Goal: Check status: Check status

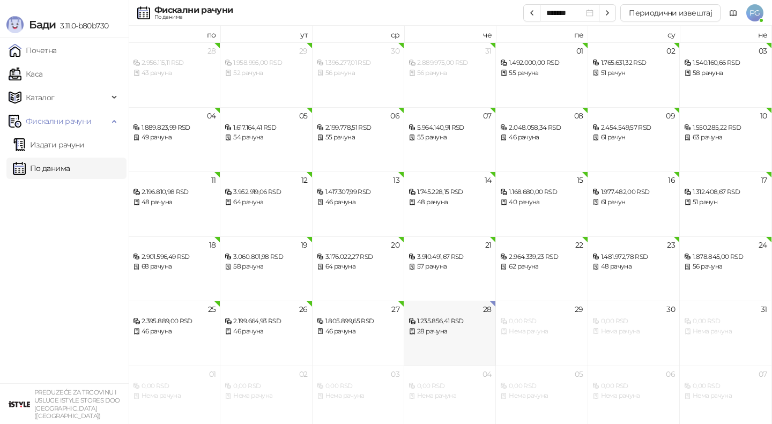
click at [436, 339] on div "28 1.235.856,41 RSD 28 рачуна" at bounding box center [450, 333] width 92 height 65
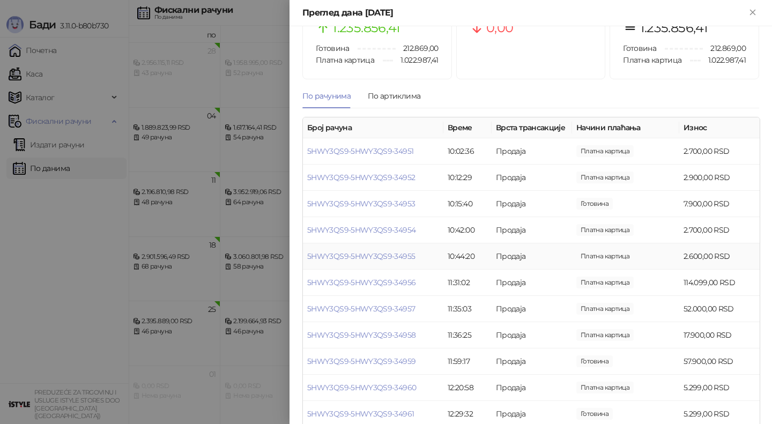
scroll to position [55, 0]
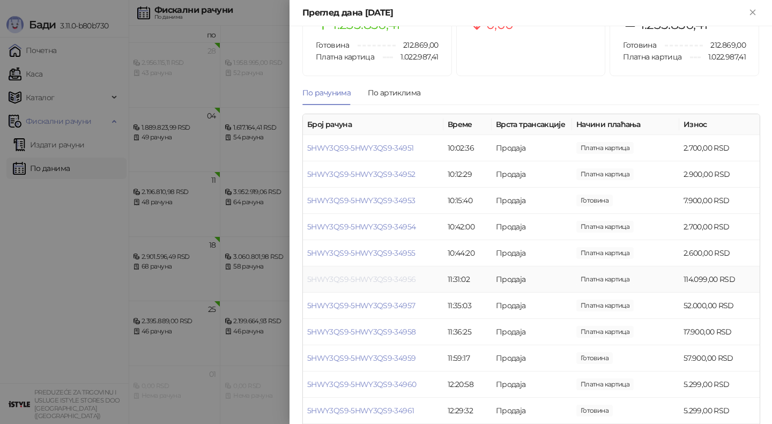
click at [388, 283] on link "5HWY3QS9-5HWY3QS9-34956" at bounding box center [361, 279] width 108 height 10
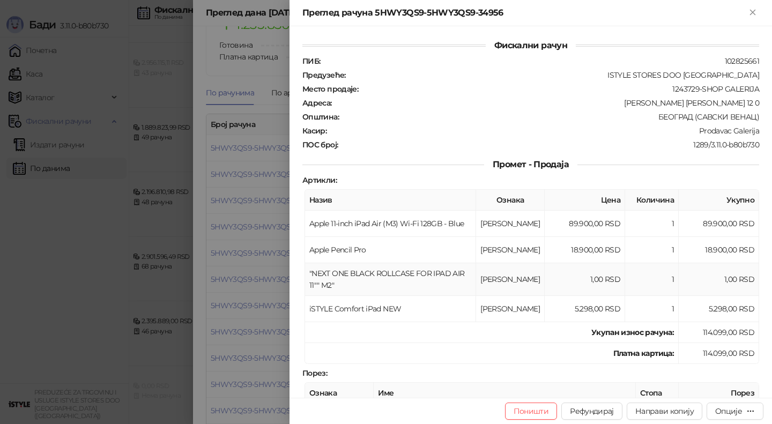
click at [388, 277] on div "Фискални рачун ПИБ : 102825661 Предузеће : ISTYLE STORES DOO [GEOGRAPHIC_DATA] …" at bounding box center [530, 211] width 482 height 371
click at [265, 289] on div at bounding box center [386, 212] width 772 height 424
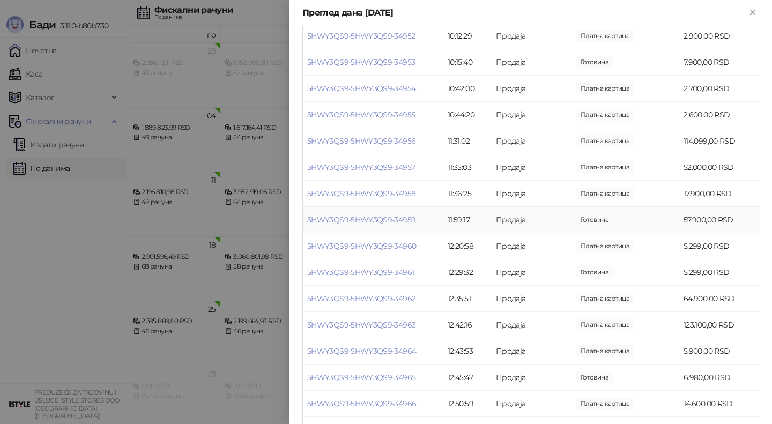
scroll to position [194, 0]
click at [400, 317] on td "5HWY3QS9-5HWY3QS9-34963" at bounding box center [373, 324] width 140 height 26
click at [401, 319] on link "5HWY3QS9-5HWY3QS9-34963" at bounding box center [361, 324] width 108 height 10
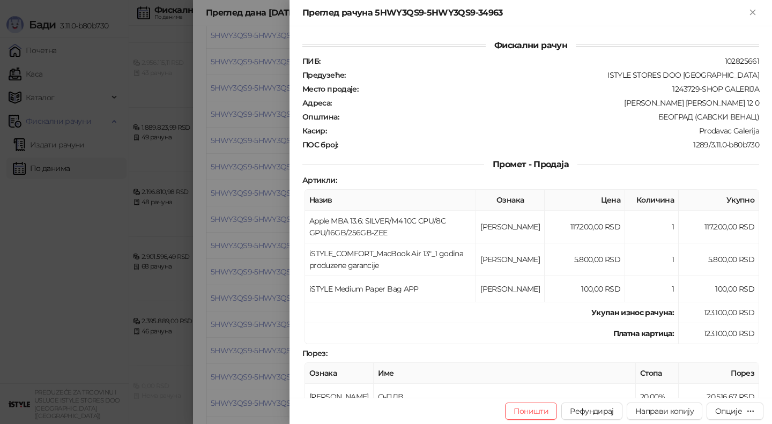
click at [280, 200] on div at bounding box center [386, 212] width 772 height 424
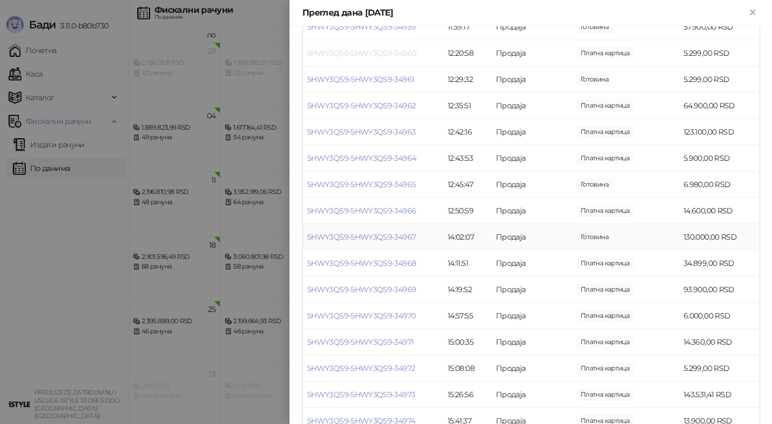
scroll to position [391, 0]
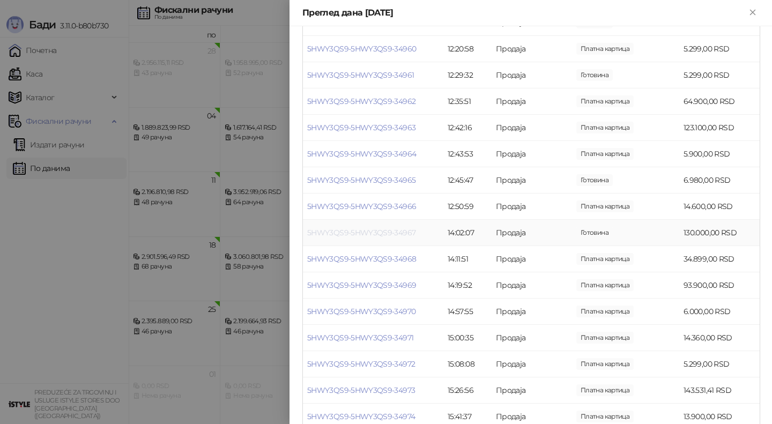
click at [399, 235] on link "5HWY3QS9-5HWY3QS9-34967" at bounding box center [361, 233] width 108 height 10
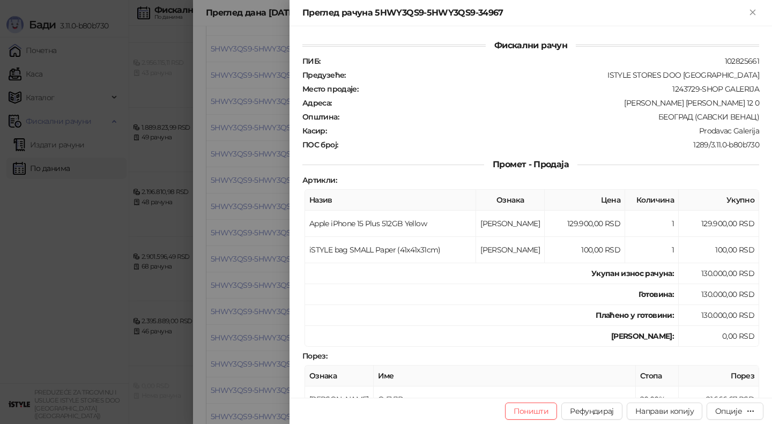
click at [266, 222] on div at bounding box center [386, 212] width 772 height 424
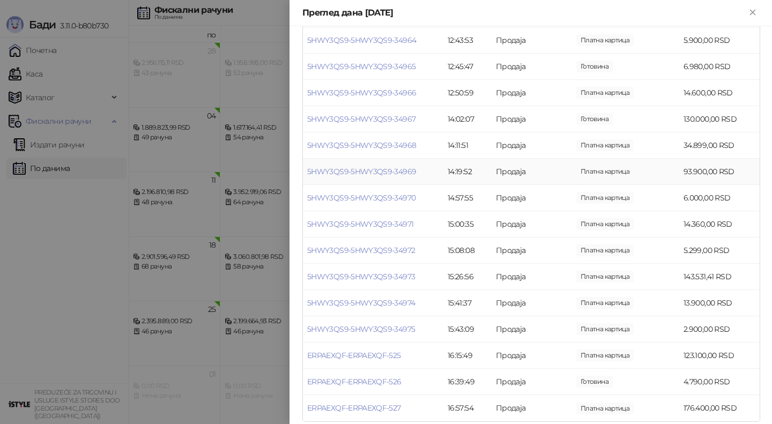
scroll to position [514, 0]
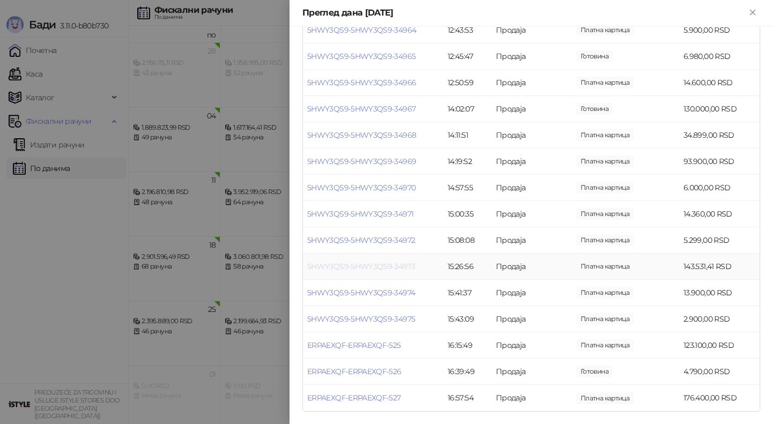
click at [396, 265] on link "5HWY3QS9-5HWY3QS9-34973" at bounding box center [361, 266] width 108 height 10
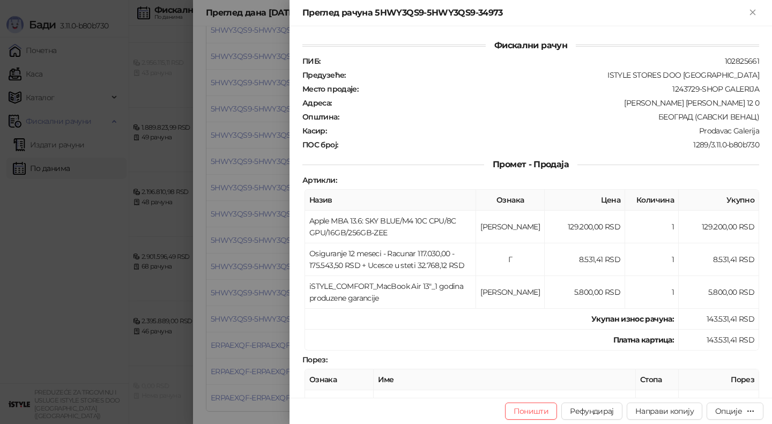
click at [251, 237] on div at bounding box center [386, 212] width 772 height 424
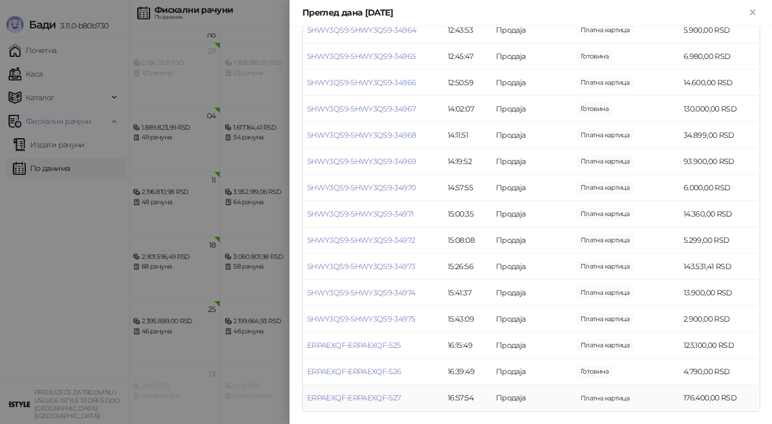
click at [395, 392] on td "ERPAEXQF-ERPAEXQF-527" at bounding box center [373, 398] width 140 height 26
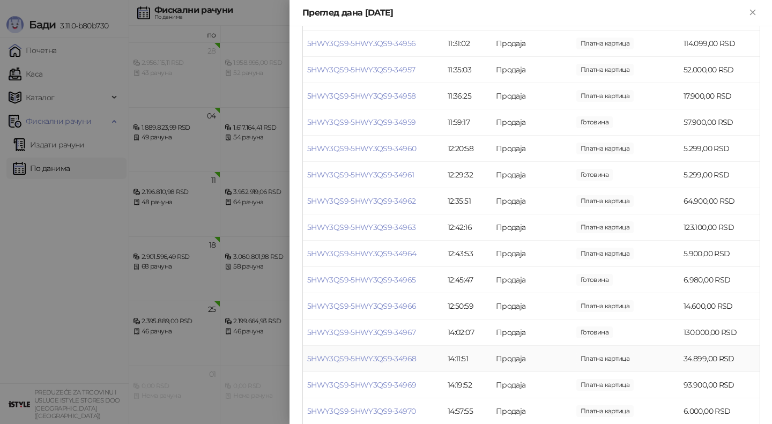
scroll to position [286, 0]
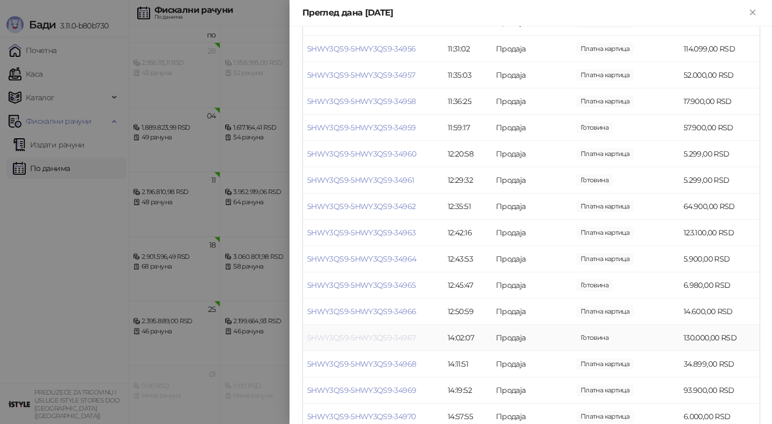
click at [391, 340] on link "5HWY3QS9-5HWY3QS9-34967" at bounding box center [361, 338] width 108 height 10
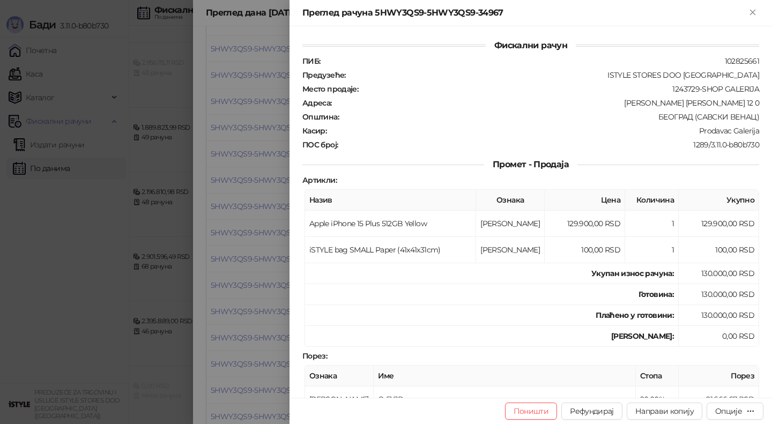
click at [268, 248] on div at bounding box center [386, 212] width 772 height 424
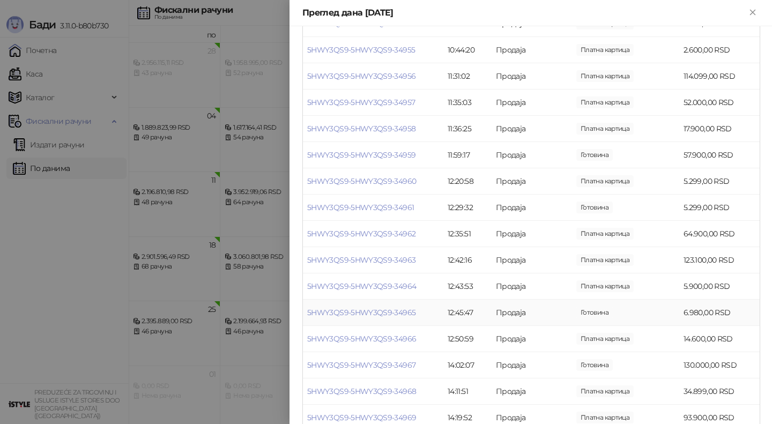
scroll to position [248, 0]
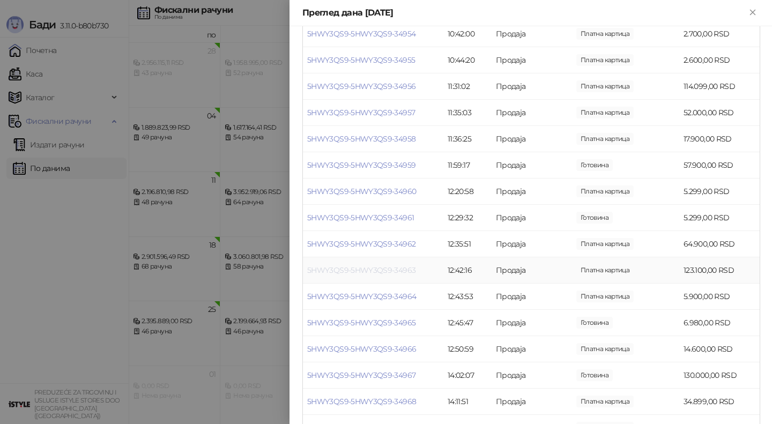
click at [397, 270] on link "5HWY3QS9-5HWY3QS9-34963" at bounding box center [361, 270] width 108 height 10
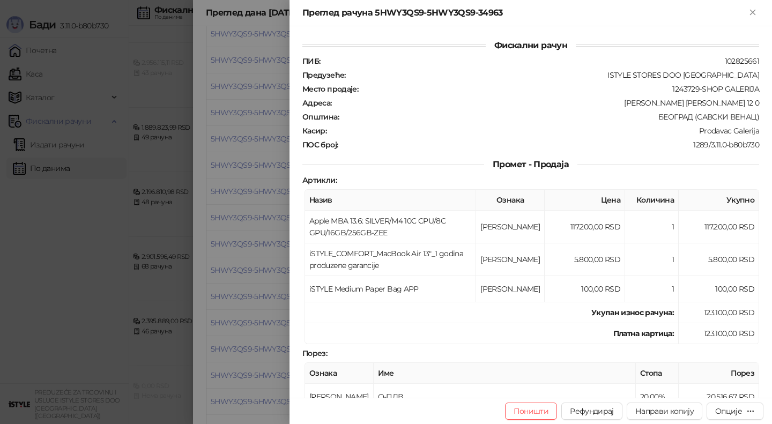
click at [261, 273] on div at bounding box center [386, 212] width 772 height 424
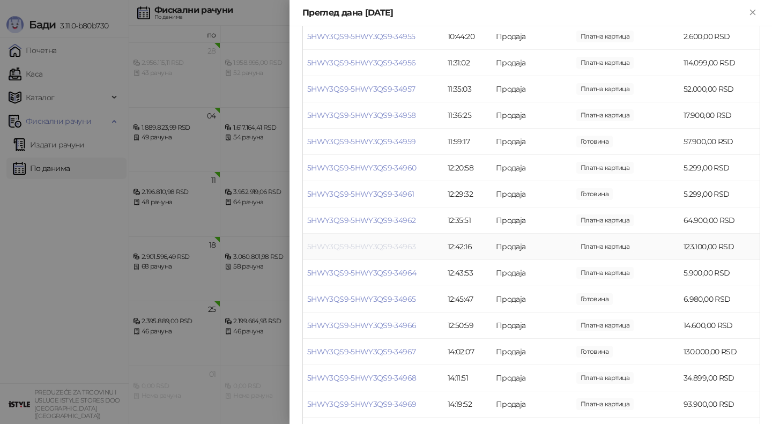
scroll to position [278, 0]
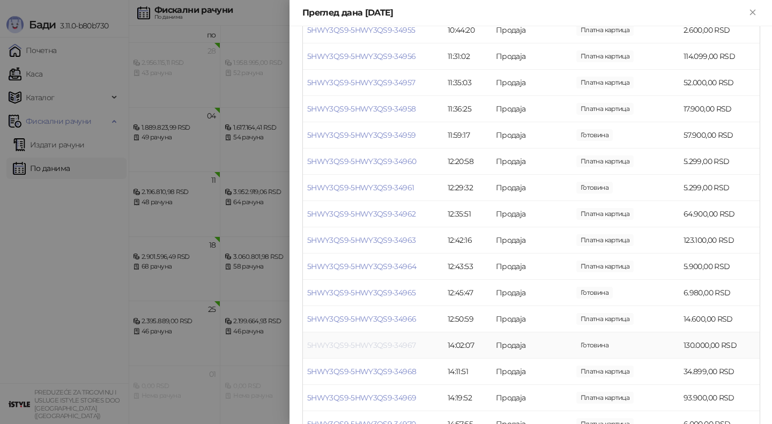
click at [356, 347] on link "5HWY3QS9-5HWY3QS9-34967" at bounding box center [361, 345] width 108 height 10
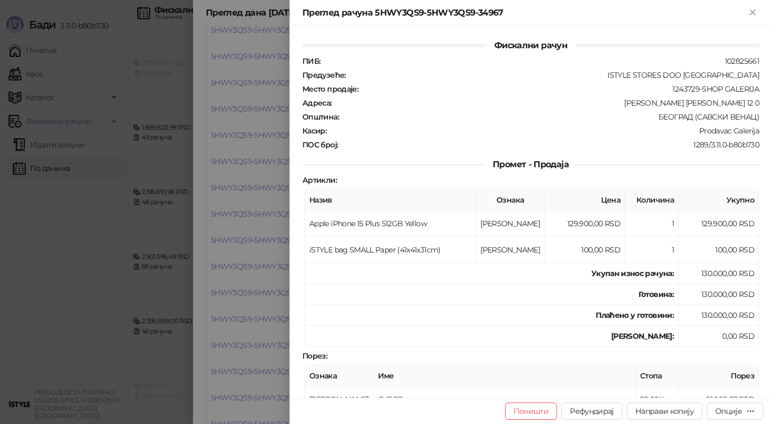
click at [264, 245] on div at bounding box center [386, 212] width 772 height 424
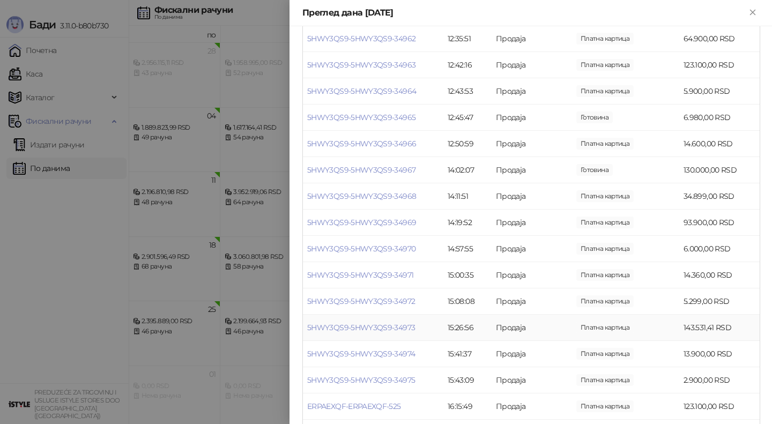
scroll to position [514, 0]
